Goal: Task Accomplishment & Management: Use online tool/utility

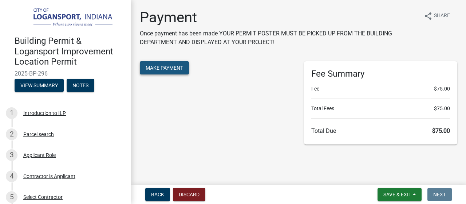
click at [177, 67] on span "Make Payment" at bounding box center [165, 68] width 38 height 6
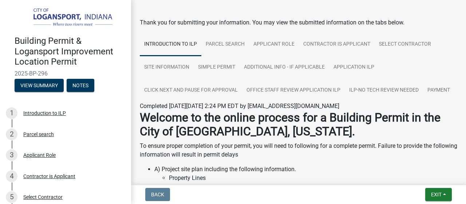
scroll to position [22, 0]
click at [423, 102] on link "Payment" at bounding box center [438, 90] width 31 height 23
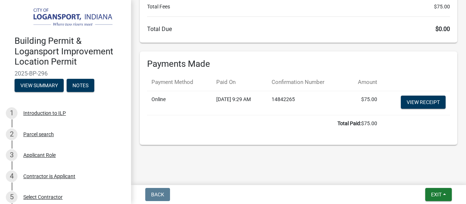
scroll to position [186, 0]
click at [418, 109] on link "View receipt" at bounding box center [423, 101] width 45 height 13
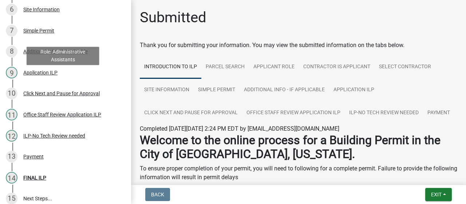
scroll to position [280, 0]
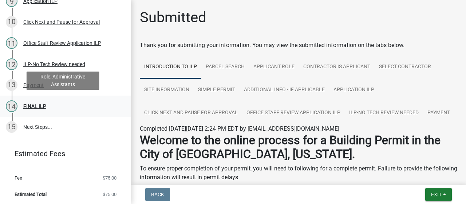
click at [42, 106] on div "FINAL ILP" at bounding box center [34, 105] width 23 height 5
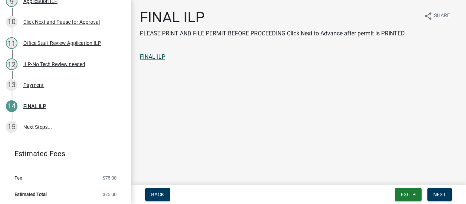
click at [163, 59] on link "FINAL ILP" at bounding box center [153, 56] width 26 height 7
